Goal: Task Accomplishment & Management: Manage account settings

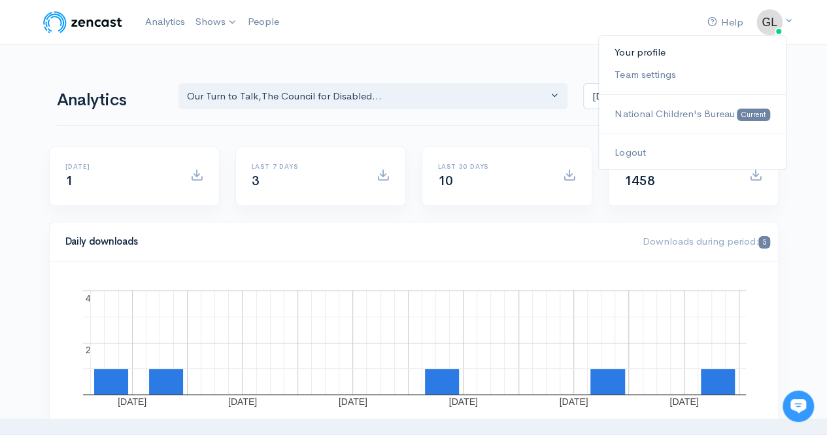
click at [633, 50] on link "Your profile" at bounding box center [692, 52] width 186 height 23
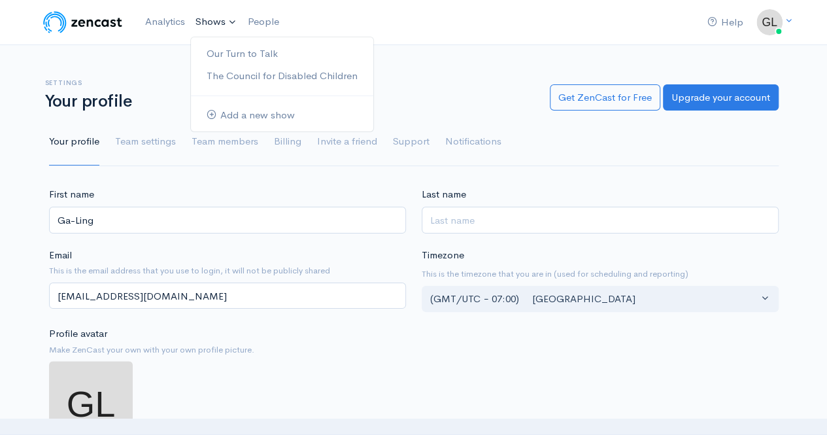
click at [220, 27] on link "Shows" at bounding box center [216, 22] width 52 height 29
click at [224, 52] on link "Our Turn to Talk" at bounding box center [282, 54] width 182 height 23
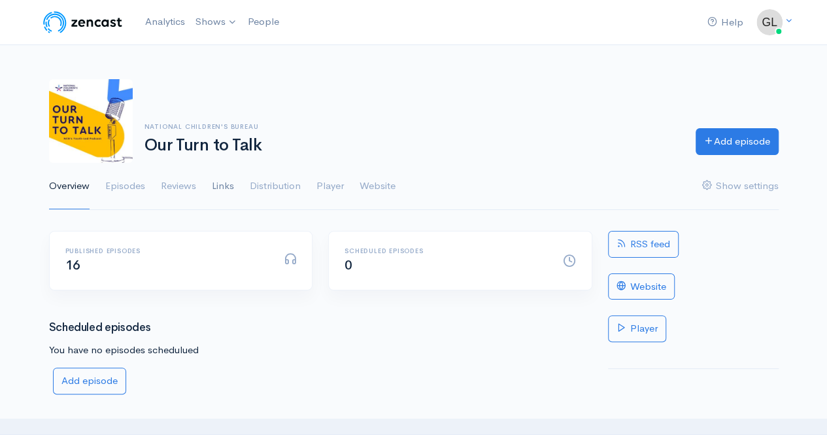
scroll to position [143, 0]
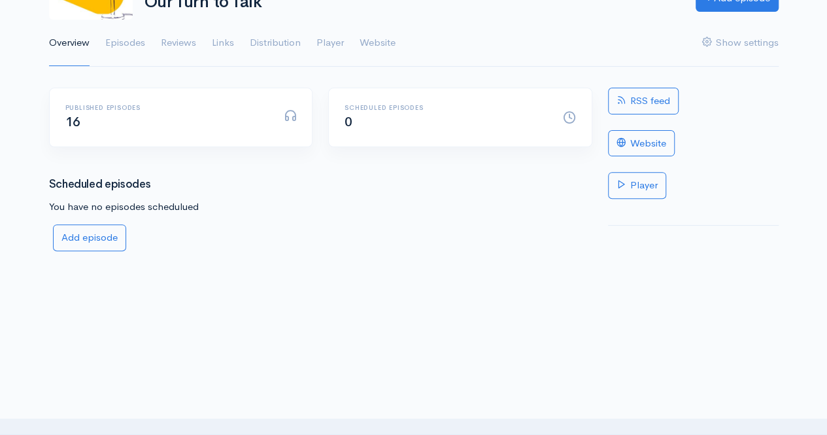
click at [280, 113] on div at bounding box center [289, 117] width 29 height 17
click at [105, 104] on h6 "Published episodes" at bounding box center [166, 107] width 203 height 7
click at [124, 50] on link "Episodes" at bounding box center [125, 43] width 40 height 47
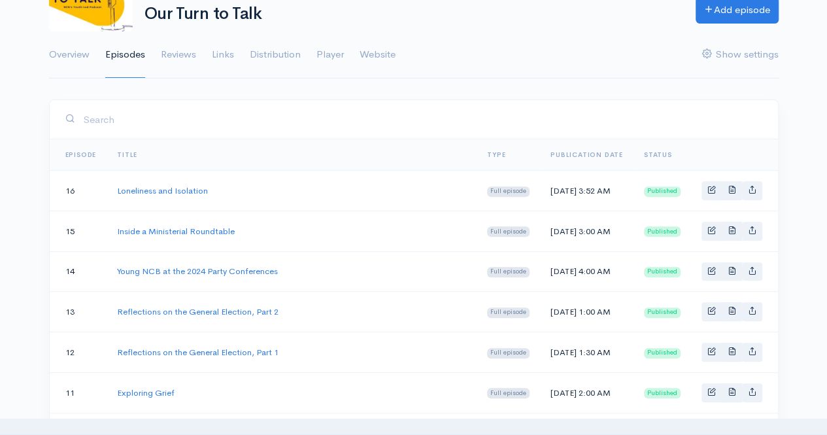
scroll to position [132, 0]
click at [755, 192] on icon "Basic example" at bounding box center [752, 188] width 9 height 9
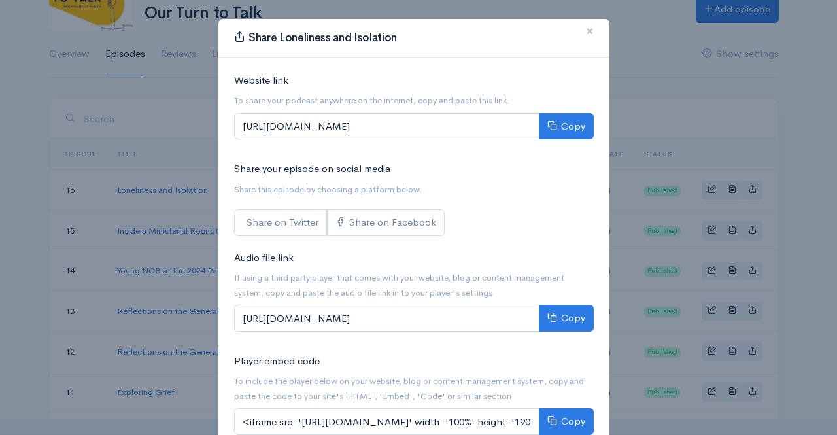
click at [587, 35] on span "×" at bounding box center [590, 31] width 8 height 19
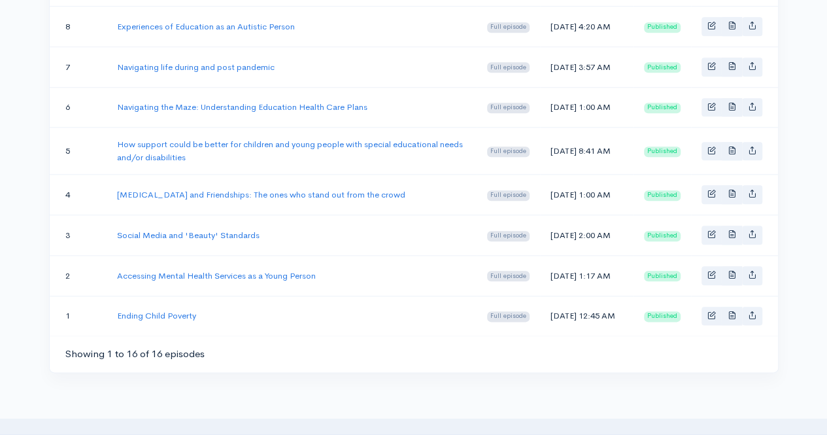
scroll to position [802, 0]
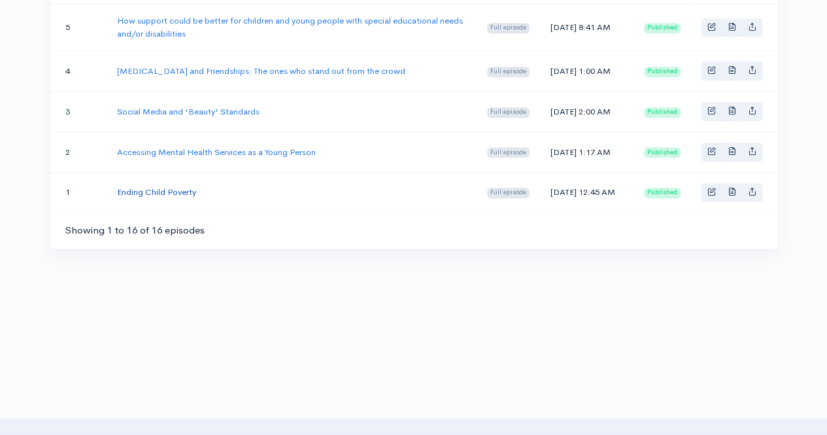
click at [178, 188] on link "Ending Child Poverty" at bounding box center [156, 191] width 79 height 11
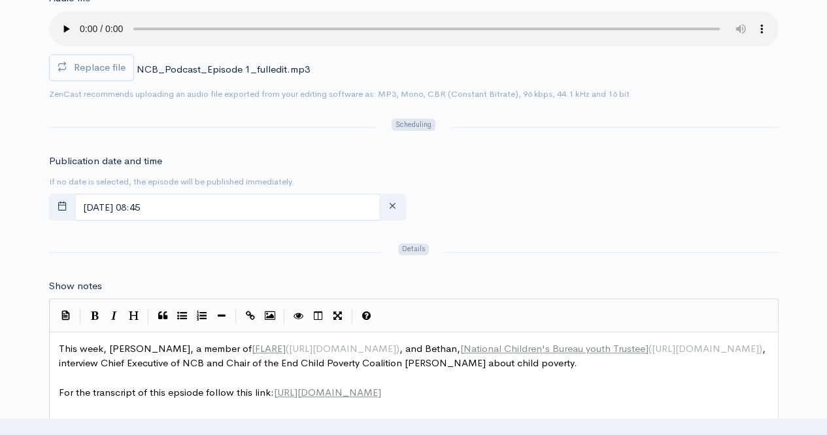
click at [251, 68] on span "NCB_Podcast_Episode 1_fulledit.mp3" at bounding box center [223, 69] width 173 height 12
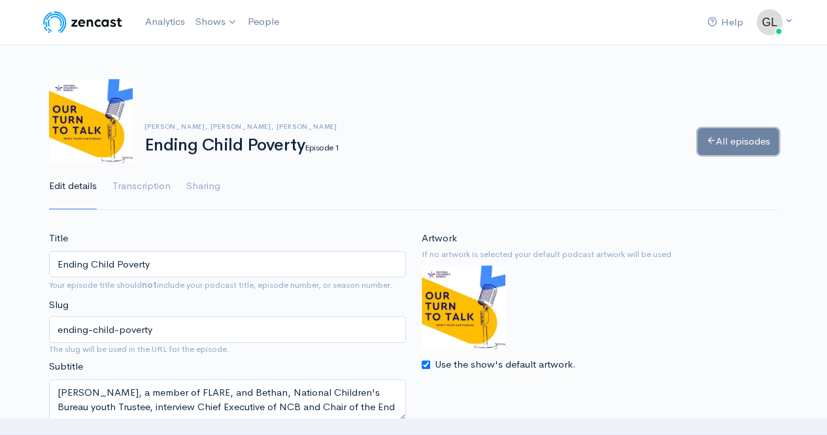
click at [722, 151] on link "All episodes" at bounding box center [738, 141] width 81 height 27
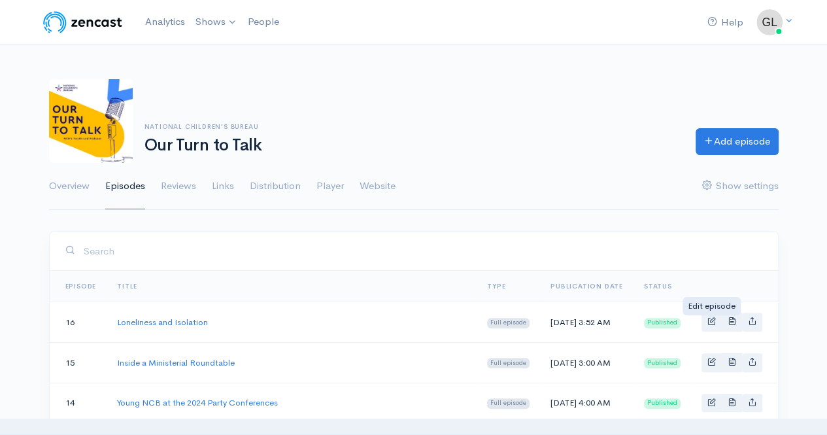
drag, startPoint x: 348, startPoint y: 262, endPoint x: 631, endPoint y: 318, distance: 288.6
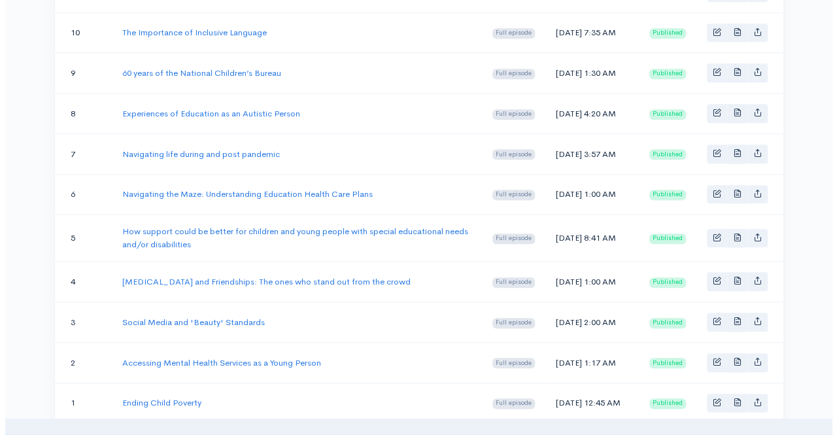
scroll to position [802, 0]
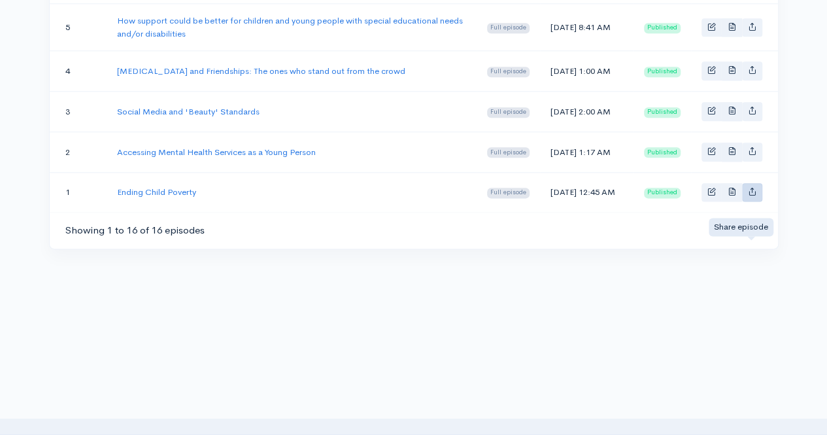
click at [753, 193] on link "Basic example" at bounding box center [752, 192] width 20 height 19
type input "[URL][DOMAIN_NAME]"
type input "<iframe src='[URL][DOMAIN_NAME]' width='100%' height='190' frameborder='0' scro…"
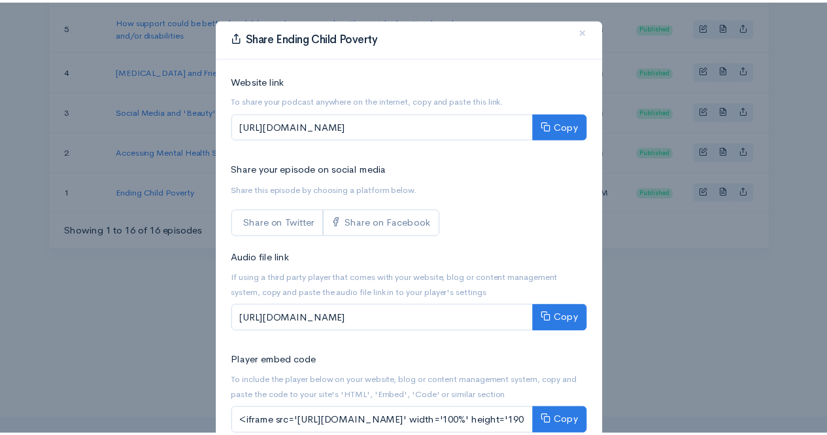
scroll to position [1, 0]
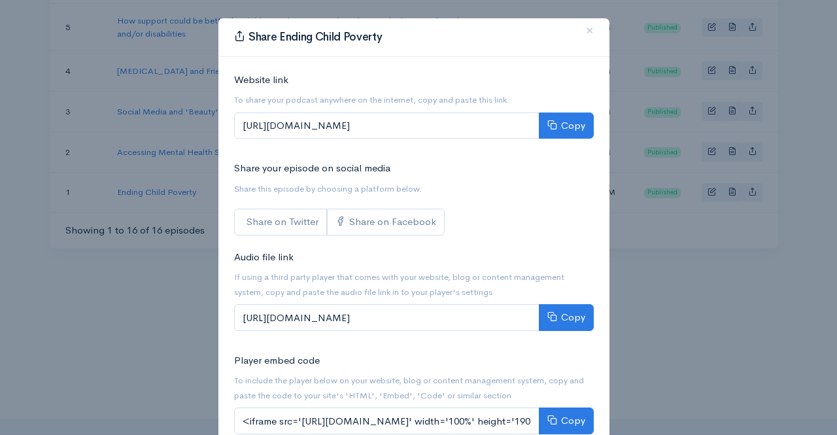
click at [706, 216] on div "Share Ending Child Poverty × Website link To share your podcast anywhere on the…" at bounding box center [418, 217] width 837 height 435
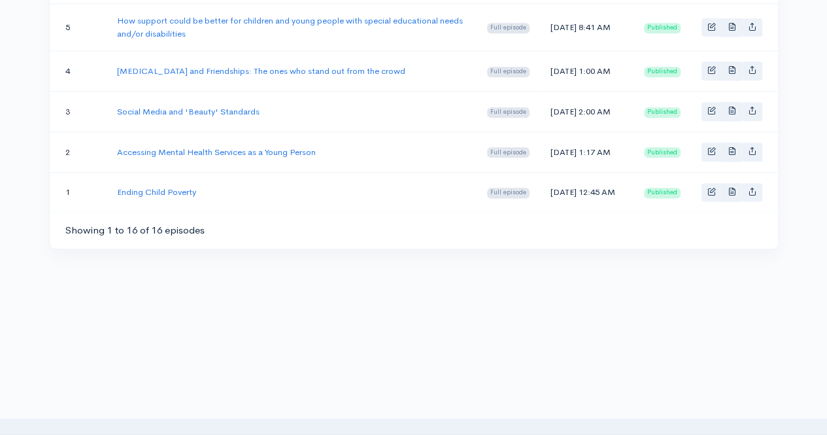
click at [171, 195] on td "Ending Child Poverty" at bounding box center [292, 192] width 370 height 40
click at [174, 187] on link "Ending Child Poverty" at bounding box center [156, 191] width 79 height 11
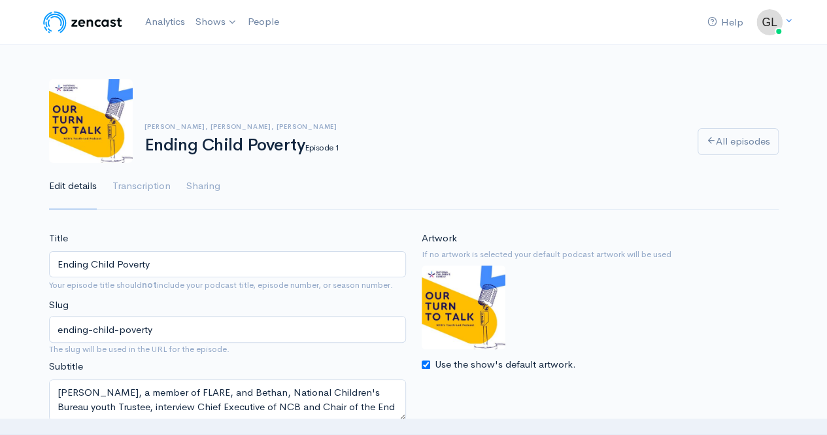
drag, startPoint x: 307, startPoint y: 146, endPoint x: 139, endPoint y: 145, distance: 168.1
click at [139, 145] on div "[PERSON_NAME], [PERSON_NAME], [PERSON_NAME] Ending Child Poverty Episode 1" at bounding box center [413, 139] width 553 height 32
copy h1 "Ending Child Poverty"
click at [386, 197] on ul "Edit details Transcription Sharing" at bounding box center [414, 186] width 730 height 47
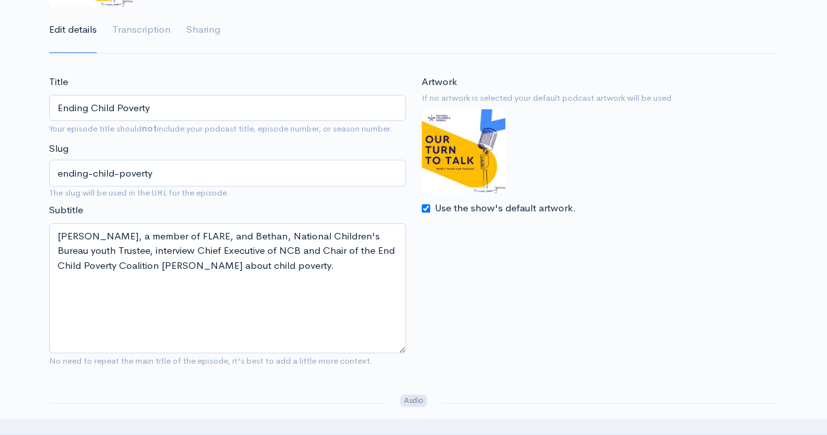
drag, startPoint x: 398, startPoint y: 252, endPoint x: 397, endPoint y: 388, distance: 135.4
click at [397, 353] on textarea "[PERSON_NAME], a member of FLARE, and Bethan, National Children's Bureau youth …" at bounding box center [227, 288] width 357 height 130
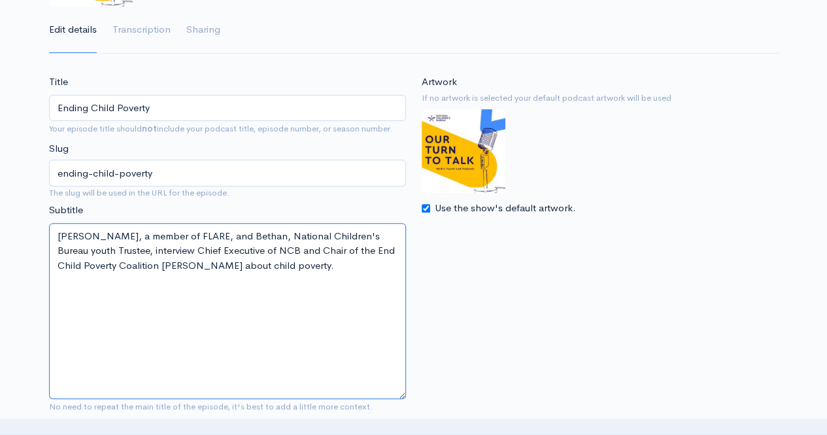
drag, startPoint x: 335, startPoint y: 279, endPoint x: 39, endPoint y: 216, distance: 302.8
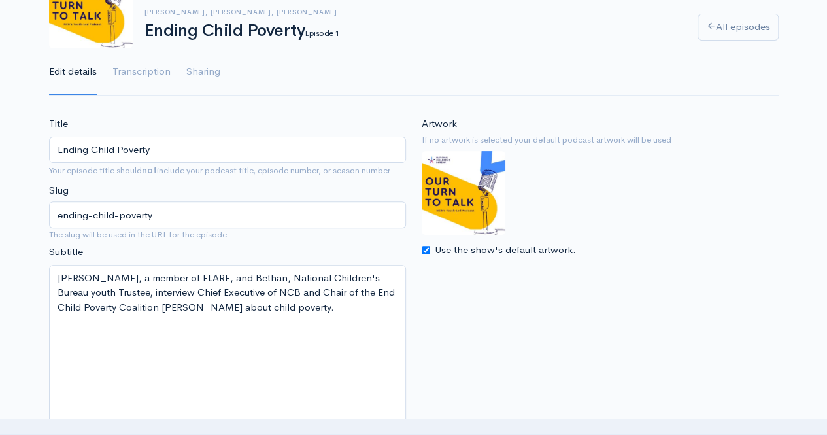
click at [467, 187] on img at bounding box center [464, 193] width 84 height 84
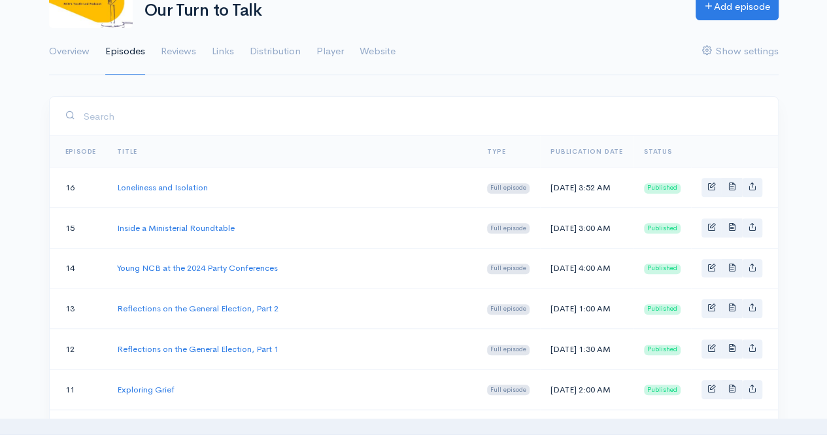
scroll to position [802, 0]
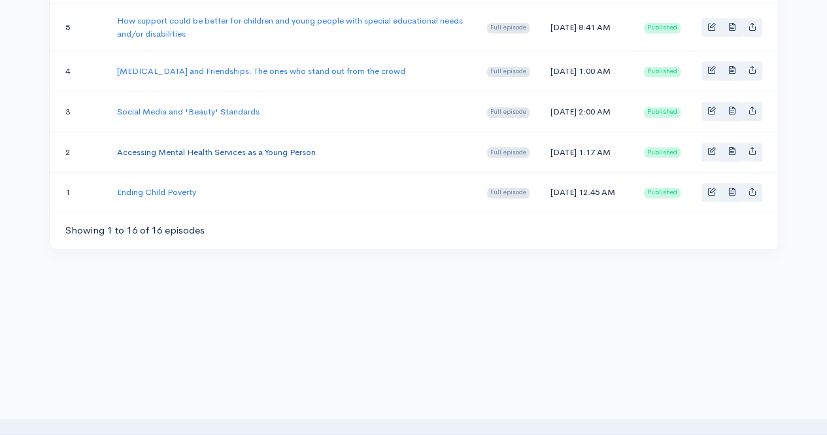
click at [293, 151] on link "Accessing Mental Health Services as a Young Person" at bounding box center [216, 151] width 199 height 11
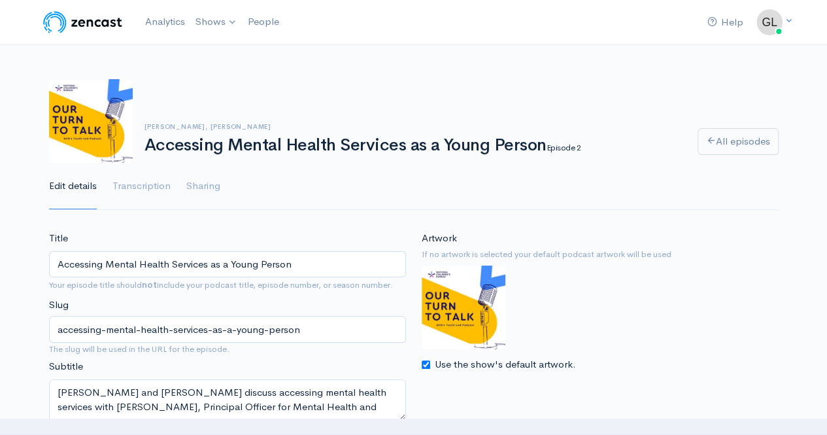
click at [497, 144] on h1 "Accessing Mental Health Services as a Young Person Episode 2" at bounding box center [414, 145] width 538 height 19
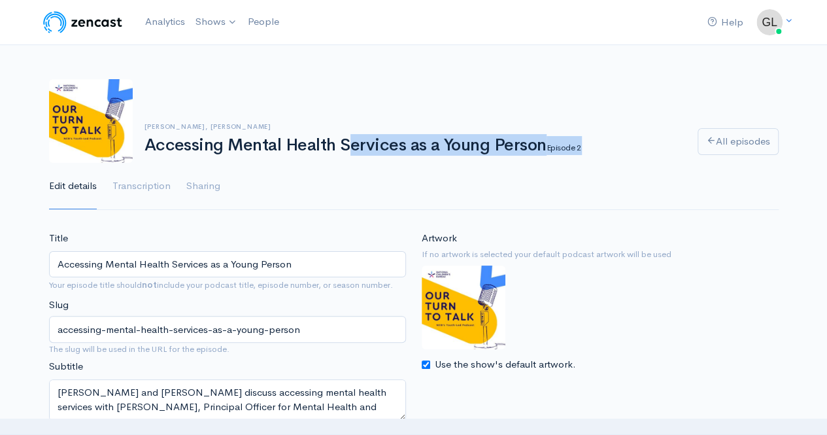
click at [497, 144] on h1 "Accessing Mental Health Services as a Young Person Episode 2" at bounding box center [414, 145] width 538 height 19
copy div "Accessing Mental Health Services as a Young Person Episode 2 All episodes"
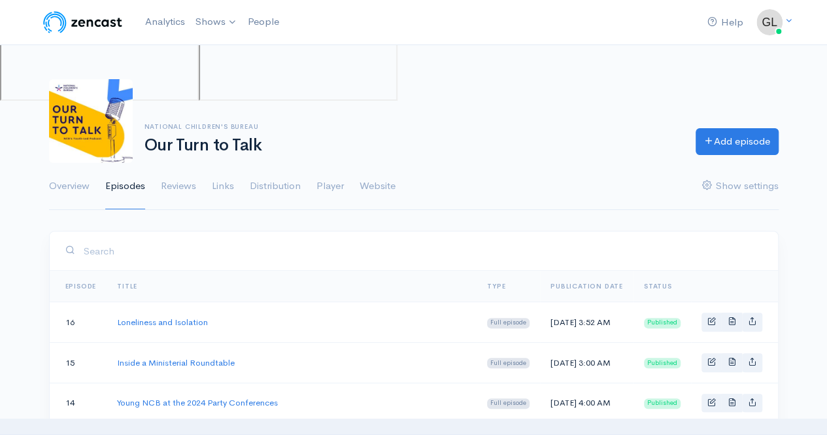
scroll to position [802, 0]
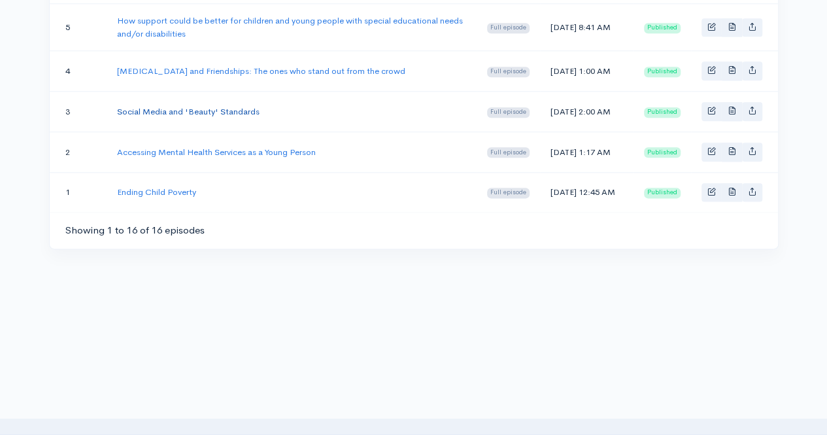
click at [174, 106] on link "Social Media and 'Beauty' Standards" at bounding box center [188, 111] width 143 height 11
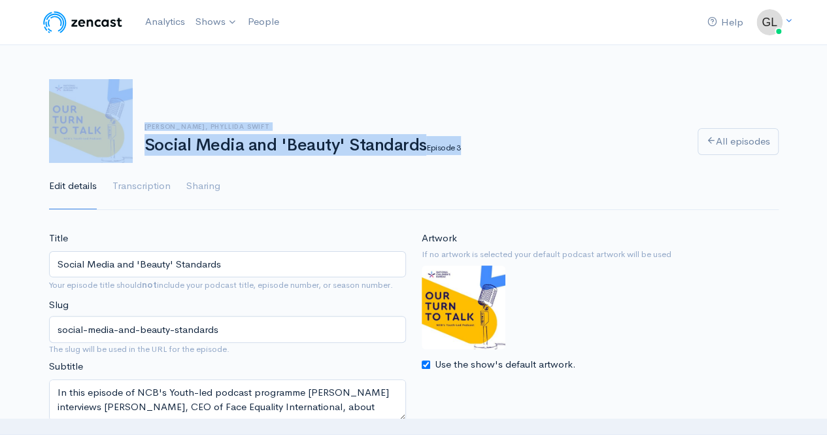
drag, startPoint x: 470, startPoint y: 147, endPoint x: 139, endPoint y: 155, distance: 330.4
click at [139, 155] on div "[PERSON_NAME], Phyllida Swift Social Media and 'Beauty' Standards Episode 3 All…" at bounding box center [414, 121] width 746 height 84
copy div "[PERSON_NAME], Phyllida Swift Social Media and 'Beauty' Standards Episode 3"
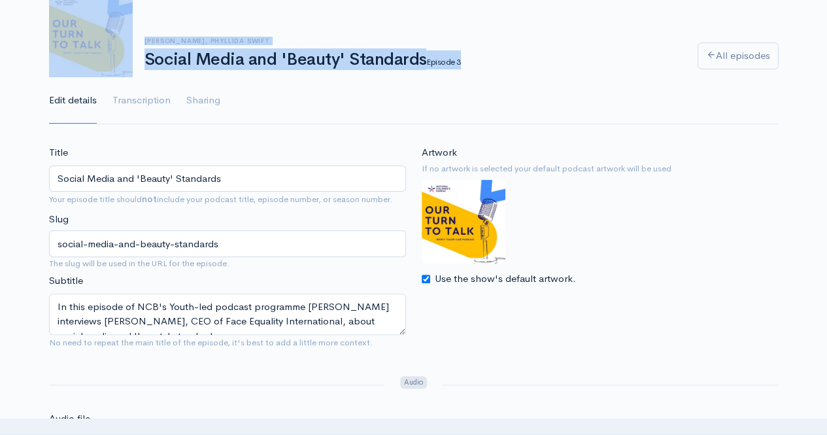
scroll to position [86, 0]
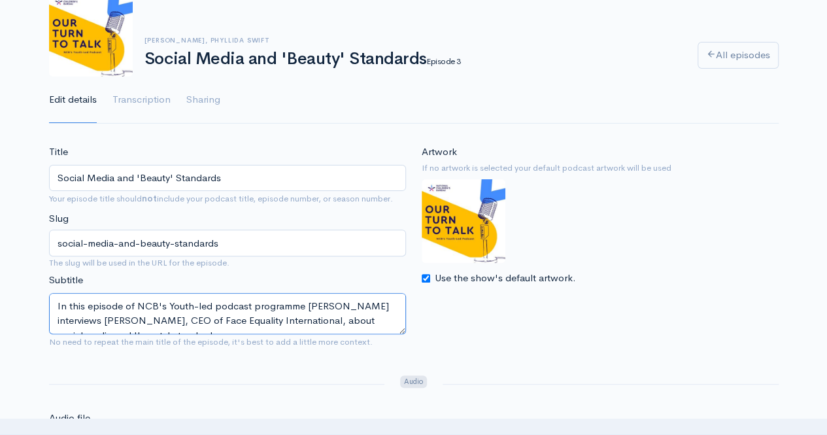
click at [302, 319] on textarea "In this episode of NCB's Youth-led podcast programme [PERSON_NAME] interviews […" at bounding box center [227, 313] width 357 height 41
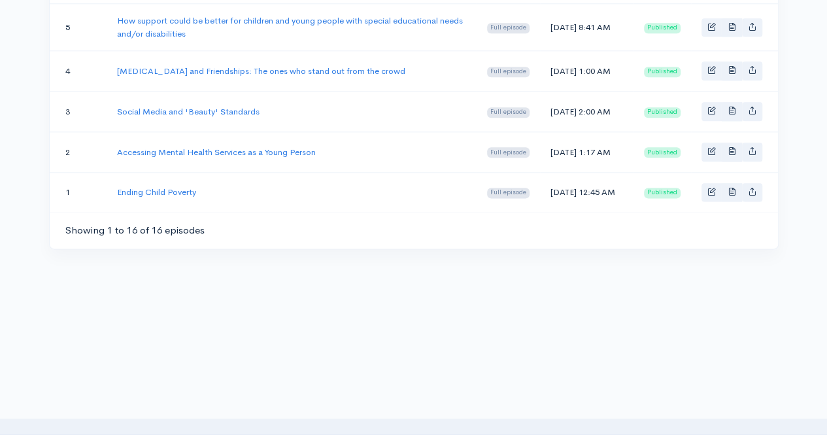
scroll to position [773, 0]
click at [234, 90] on td "[MEDICAL_DATA] and Friendships: The ones who stand out from the crowd" at bounding box center [292, 71] width 370 height 41
click at [245, 77] on link "[MEDICAL_DATA] and Friendships: The ones who stand out from the crowd" at bounding box center [261, 70] width 288 height 11
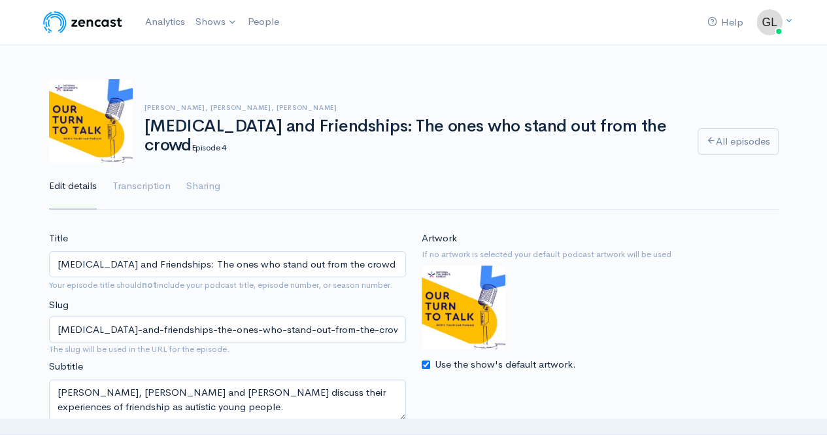
scroll to position [239, 0]
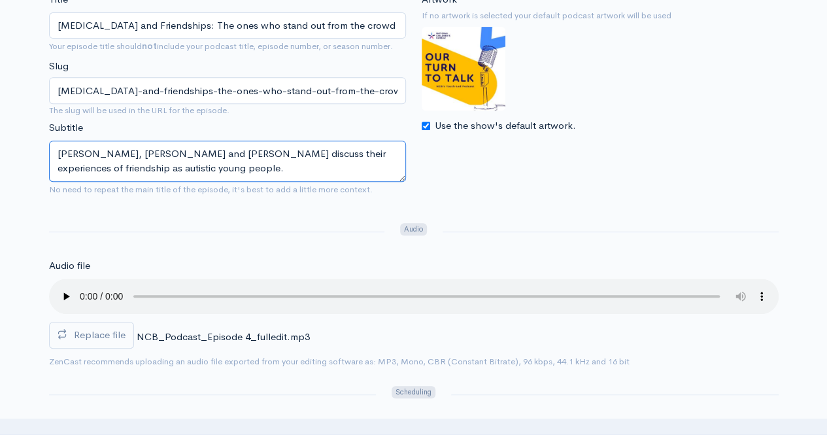
click at [350, 151] on textarea "[PERSON_NAME], [PERSON_NAME] and [PERSON_NAME] discuss their experiences of fri…" at bounding box center [227, 161] width 357 height 41
drag, startPoint x: 350, startPoint y: 151, endPoint x: 233, endPoint y: 177, distance: 120.0
click at [350, 151] on textarea "[PERSON_NAME], [PERSON_NAME] and [PERSON_NAME] discuss their experiences of fri…" at bounding box center [227, 161] width 357 height 41
drag, startPoint x: 233, startPoint y: 177, endPoint x: 57, endPoint y: 142, distance: 179.4
click at [57, 142] on textarea "[PERSON_NAME], [PERSON_NAME] and [PERSON_NAME] discuss their experiences of fri…" at bounding box center [227, 161] width 357 height 41
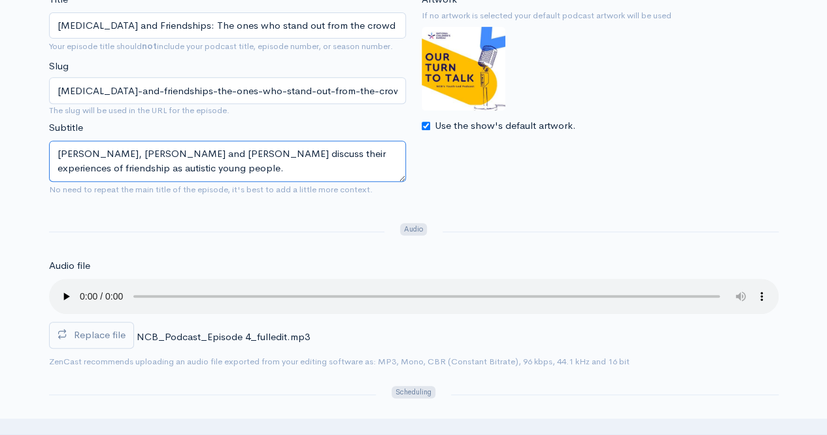
click at [50, 150] on textarea "[PERSON_NAME], [PERSON_NAME] and [PERSON_NAME] discuss their experiences of fri…" at bounding box center [227, 161] width 357 height 41
drag, startPoint x: 245, startPoint y: 169, endPoint x: 48, endPoint y: 141, distance: 198.8
click at [48, 141] on div "Title [MEDICAL_DATA] and Friendships: The ones who stand out from the crowd You…" at bounding box center [227, 96] width 373 height 209
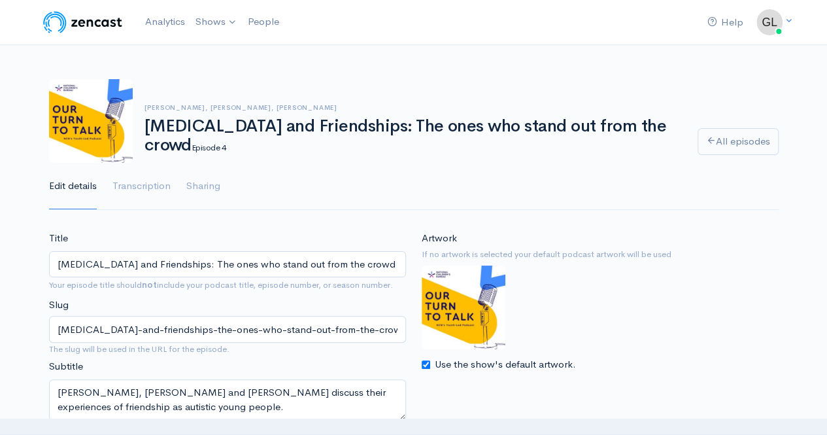
drag, startPoint x: 146, startPoint y: 147, endPoint x: 630, endPoint y: 146, distance: 484.6
click at [630, 146] on h1 "[MEDICAL_DATA] and Friendships: The ones who stand out from the crowd Episode 4" at bounding box center [414, 135] width 538 height 37
copy h1 "[MEDICAL_DATA] and Friendships: The ones who stand out from the crowd"
drag, startPoint x: 680, startPoint y: 147, endPoint x: 634, endPoint y: 156, distance: 47.3
click at [634, 156] on div "[PERSON_NAME], [PERSON_NAME], [PERSON_NAME] [MEDICAL_DATA] and Friendships: The…" at bounding box center [414, 121] width 746 height 84
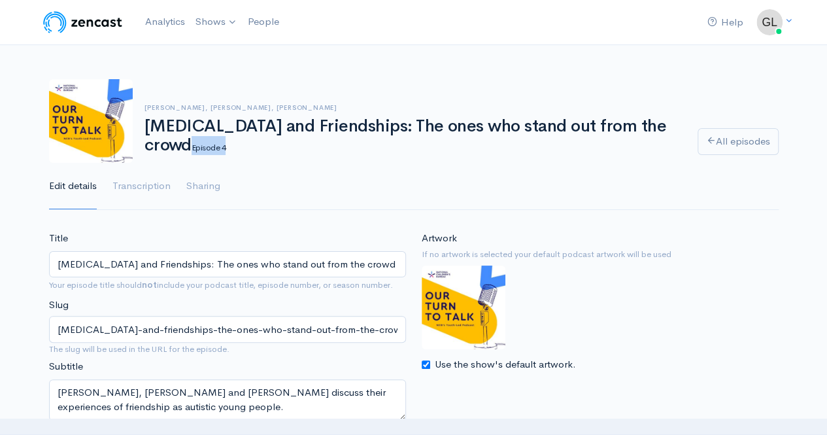
copy small "Episode 4"
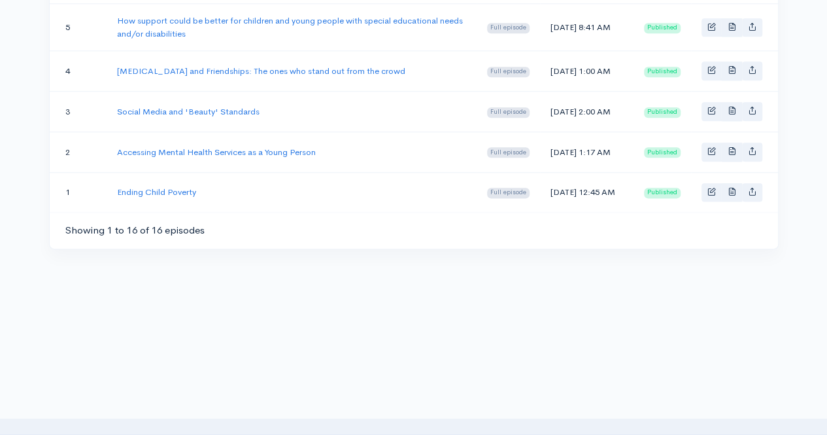
scroll to position [661, 0]
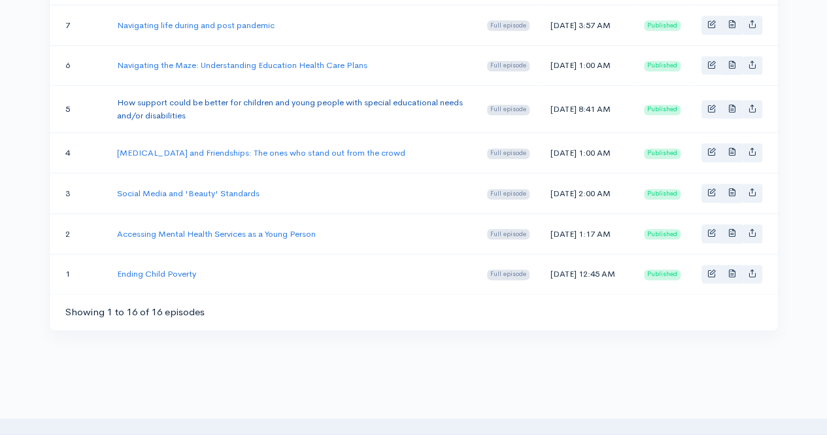
click at [203, 121] on link "How support could be better for children and young people with special educatio…" at bounding box center [290, 109] width 346 height 24
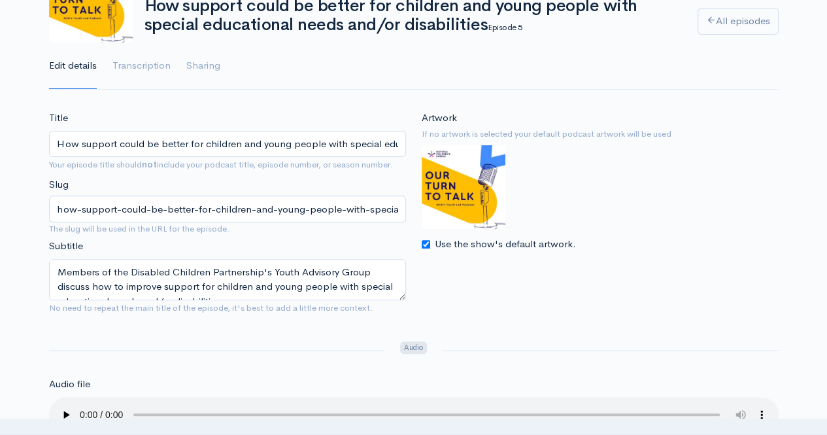
scroll to position [174, 0]
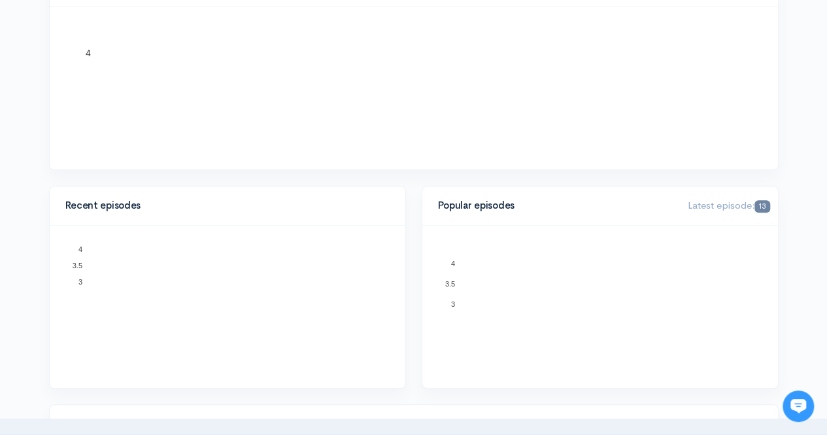
scroll to position [341, 0]
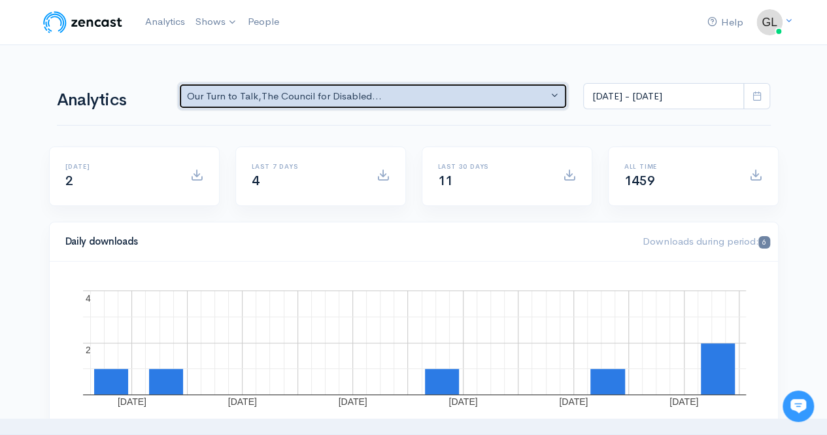
click at [279, 92] on div "Our Turn to Talk , The Council for Disabled..." at bounding box center [367, 96] width 361 height 15
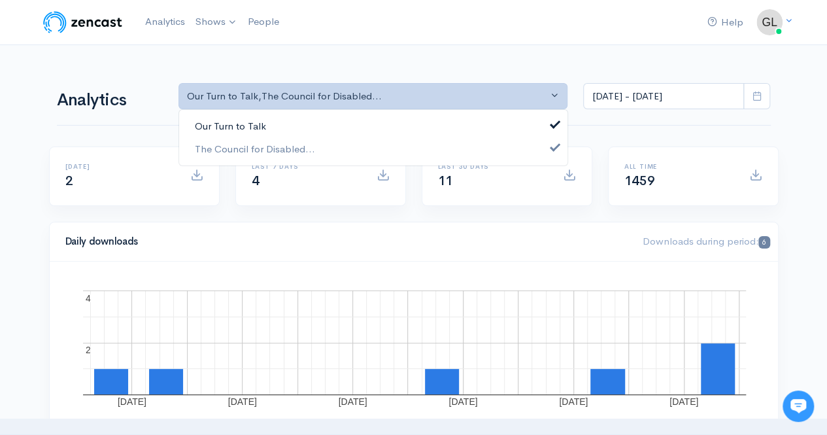
click at [260, 129] on span "Our Turn to Talk" at bounding box center [230, 126] width 71 height 15
select select "13004"
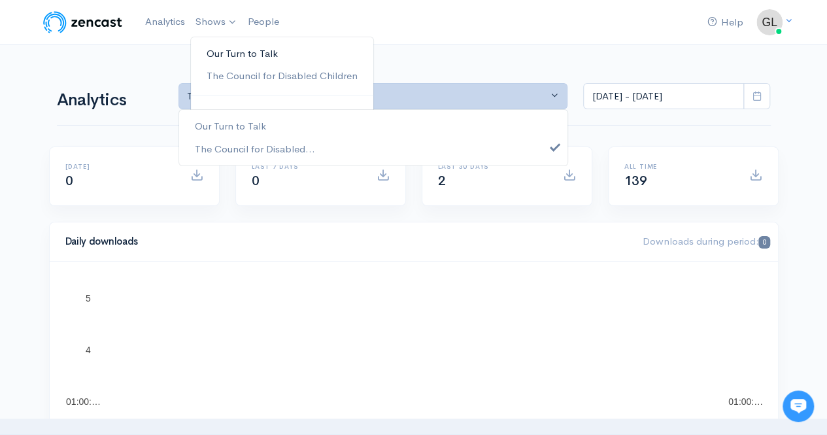
click at [231, 48] on link "Our Turn to Talk" at bounding box center [282, 54] width 182 height 23
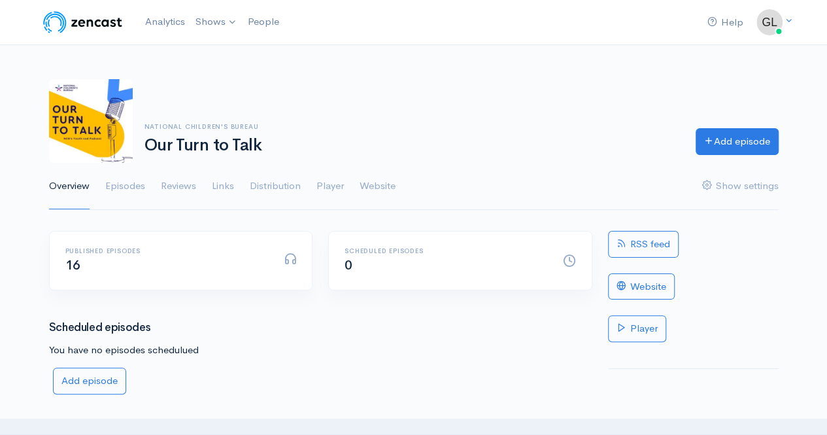
scroll to position [143, 0]
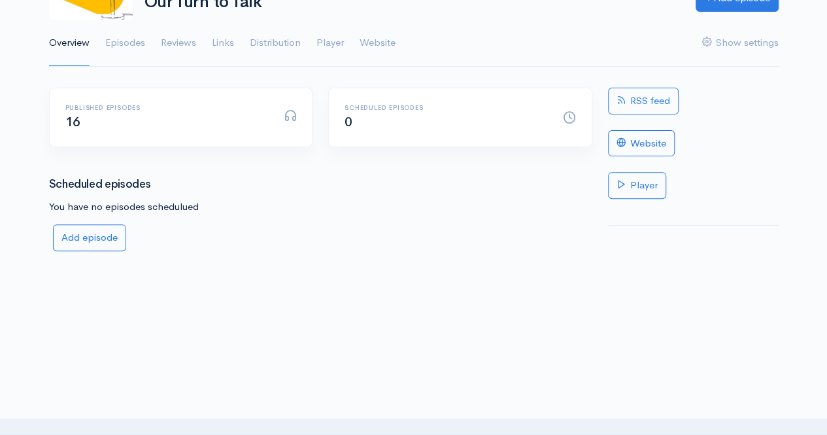
drag, startPoint x: 216, startPoint y: 129, endPoint x: 664, endPoint y: 288, distance: 476.0
click at [664, 288] on div "Help Notifications View all Your profile Team settings National Children's Bure…" at bounding box center [413, 81] width 827 height 449
click at [455, 226] on div "Add episode" at bounding box center [320, 237] width 559 height 27
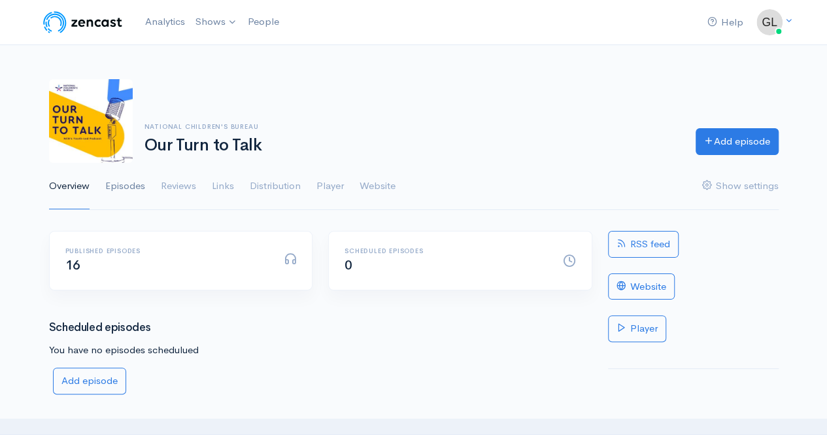
click at [139, 188] on link "Episodes" at bounding box center [125, 186] width 40 height 47
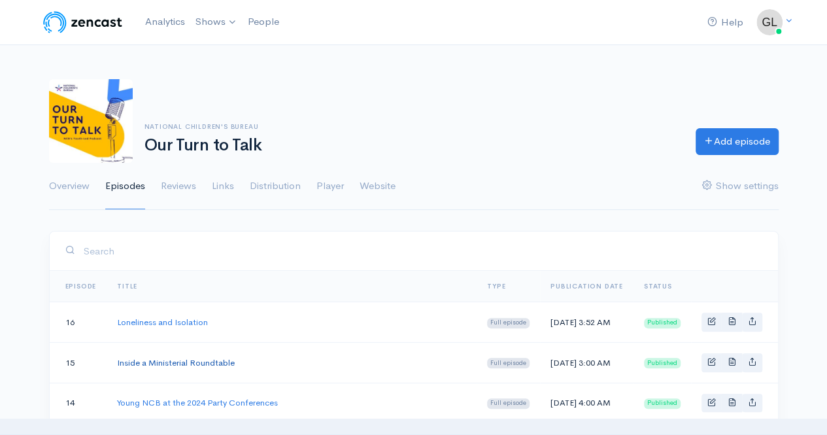
click at [181, 368] on link "Inside a Ministerial Roundtable" at bounding box center [176, 362] width 118 height 11
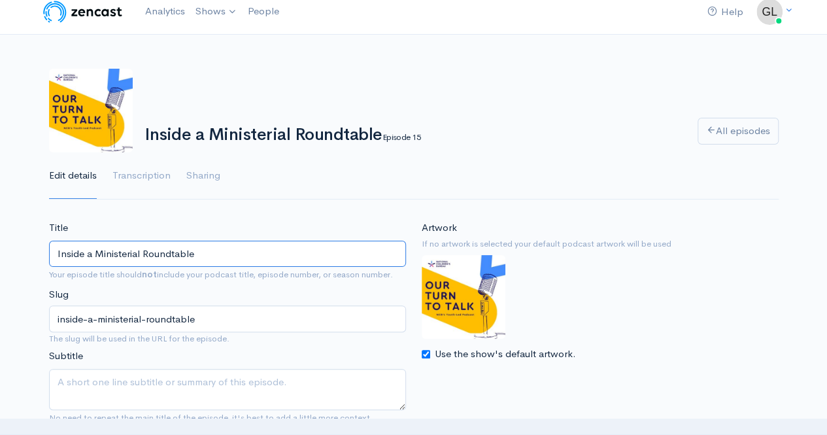
scroll to position [12, 0]
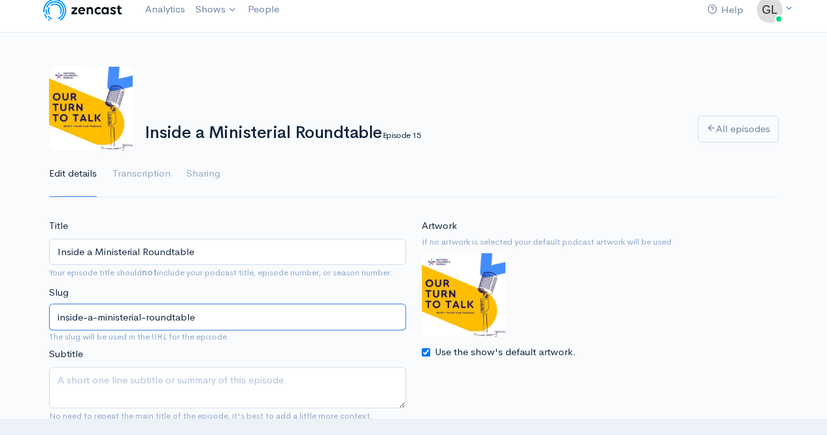
drag, startPoint x: 212, startPoint y: 324, endPoint x: 37, endPoint y: 307, distance: 175.4
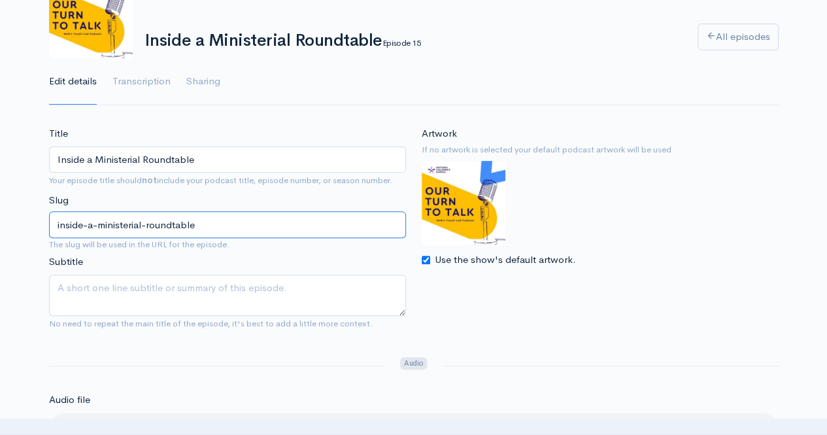
scroll to position [105, 0]
